Goal: Find specific page/section: Find specific page/section

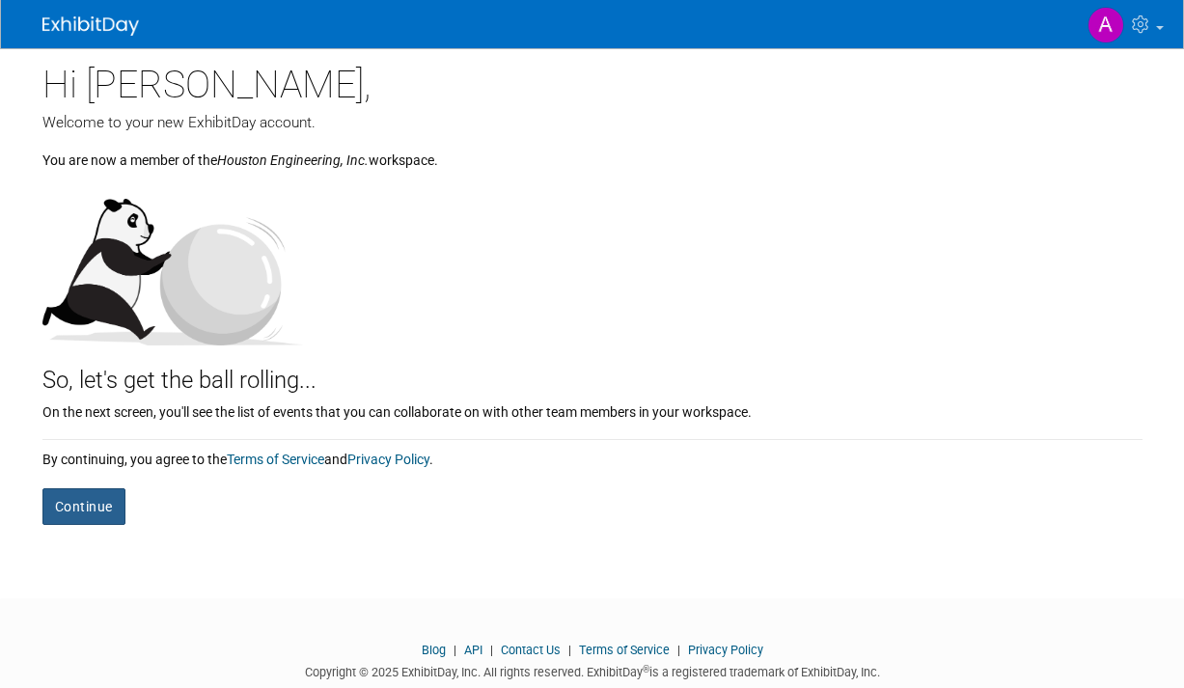
click at [102, 521] on button "Continue" at bounding box center [83, 506] width 83 height 37
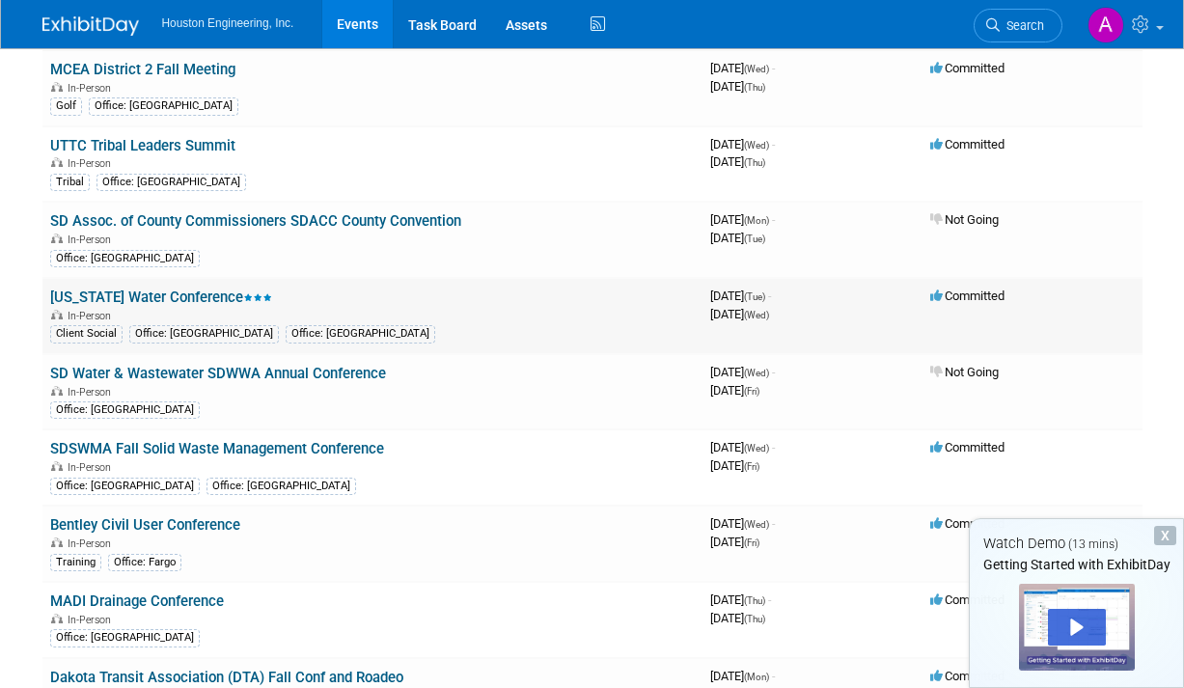
scroll to position [193, 0]
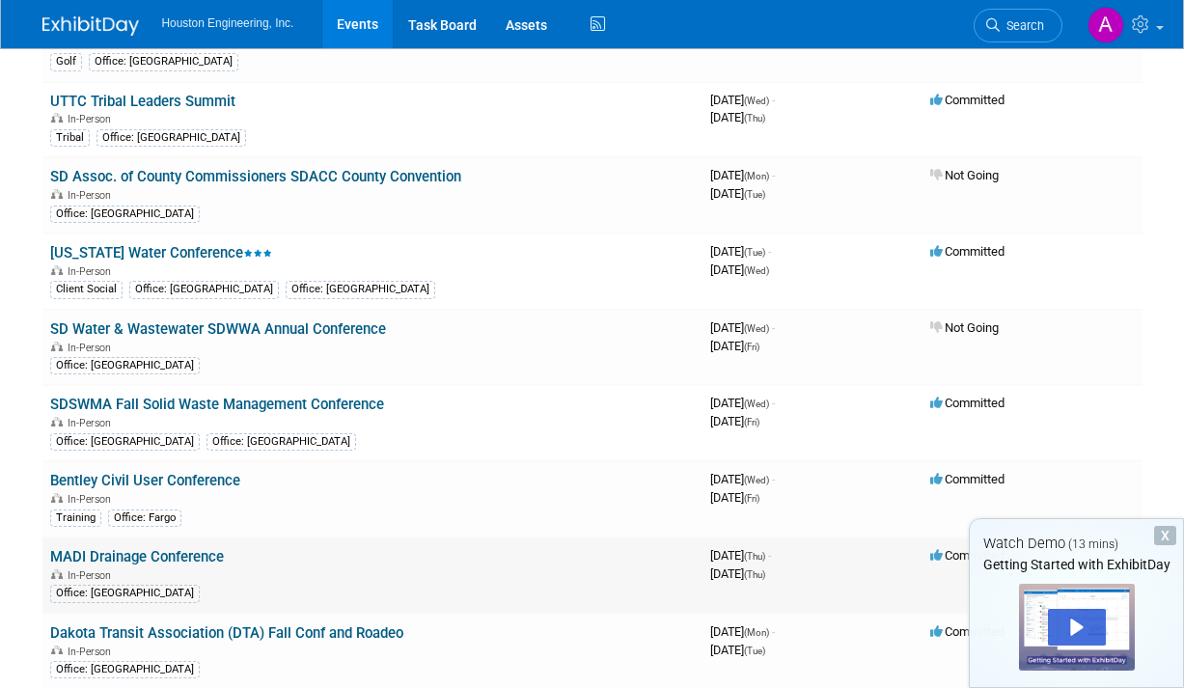
click at [407, 558] on td "MADI Drainage Conference In-Person Office: [GEOGRAPHIC_DATA]" at bounding box center [372, 575] width 660 height 76
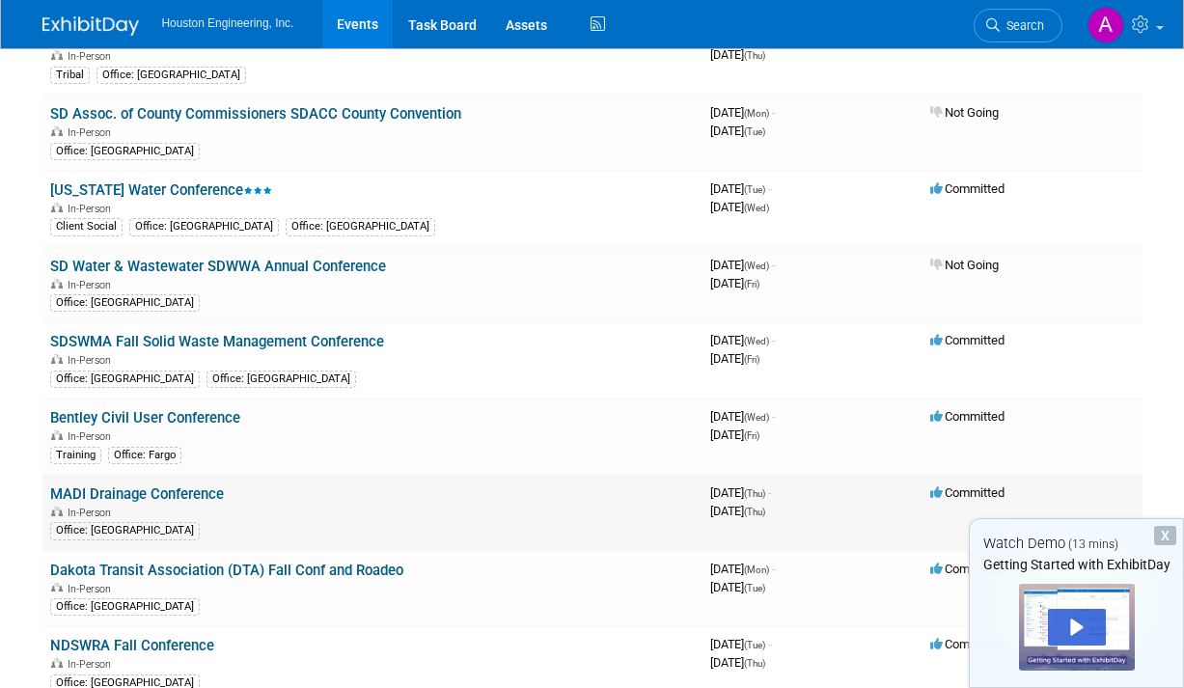
scroll to position [289, 0]
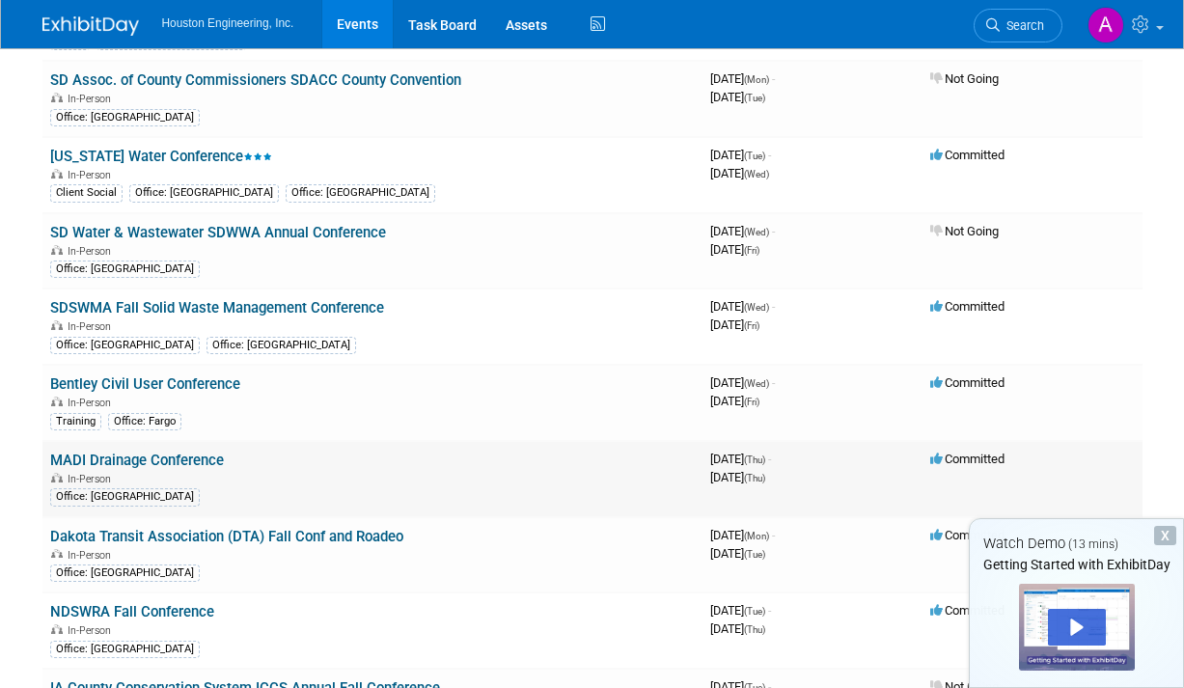
click at [149, 463] on link "MADI Drainage Conference" at bounding box center [137, 459] width 174 height 17
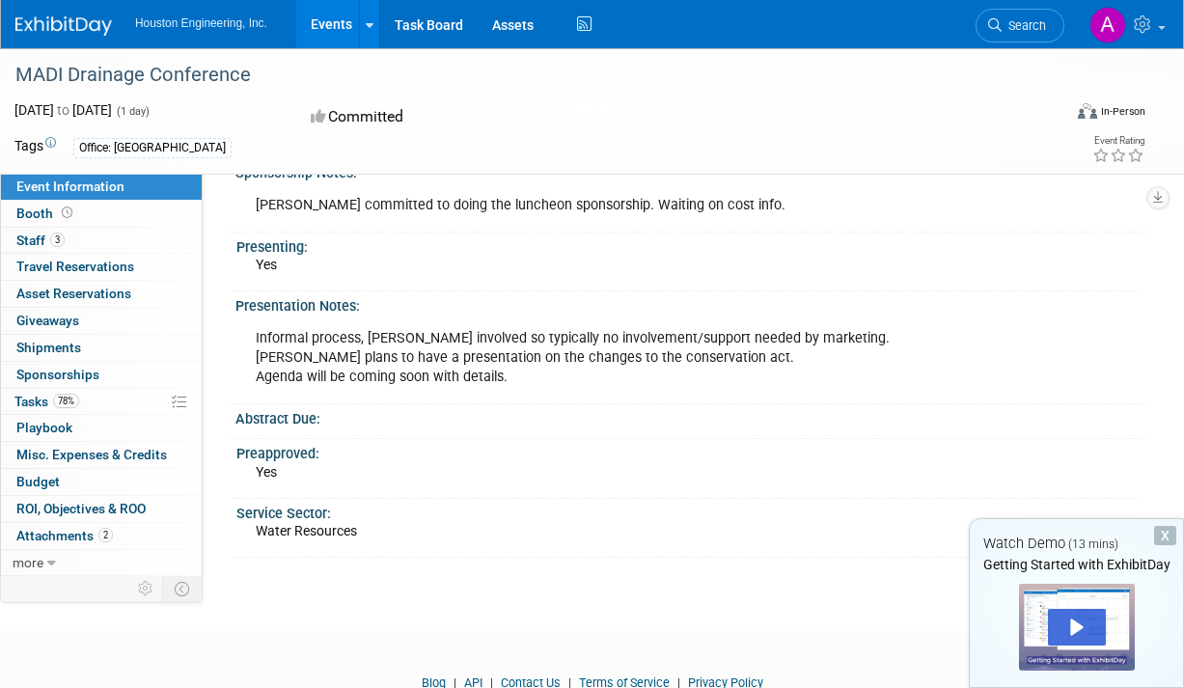
scroll to position [868, 0]
